Goal: Task Accomplishment & Management: Manage account settings

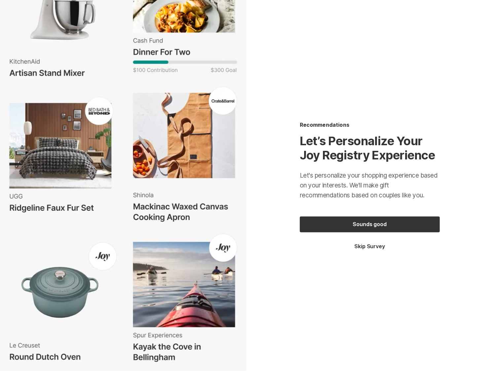
click at [370, 248] on button "Skip Survey" at bounding box center [370, 246] width 140 height 7
